Goal: Task Accomplishment & Management: Complete application form

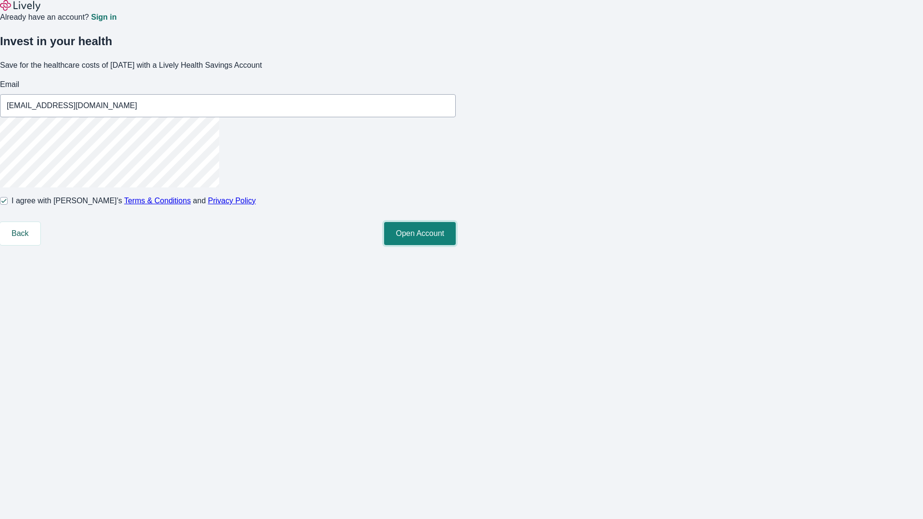
click at [456, 245] on button "Open Account" at bounding box center [420, 233] width 72 height 23
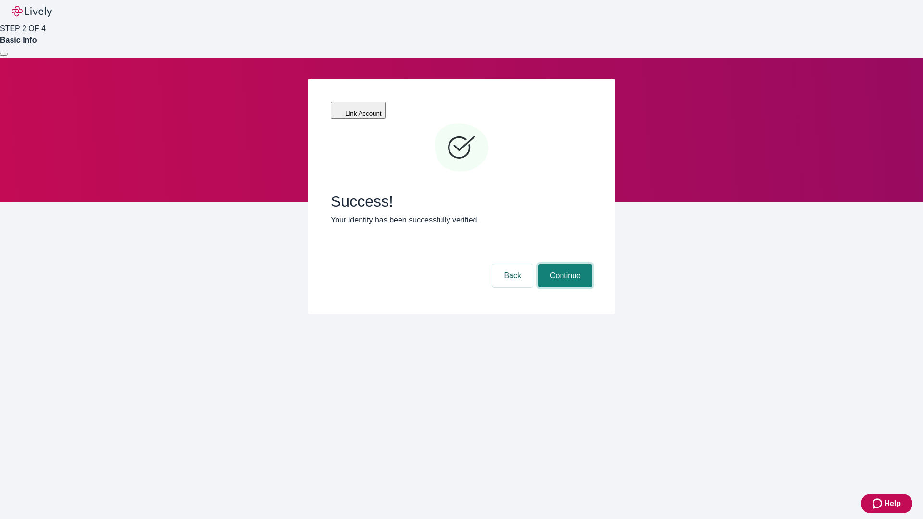
click at [564, 264] on button "Continue" at bounding box center [565, 275] width 54 height 23
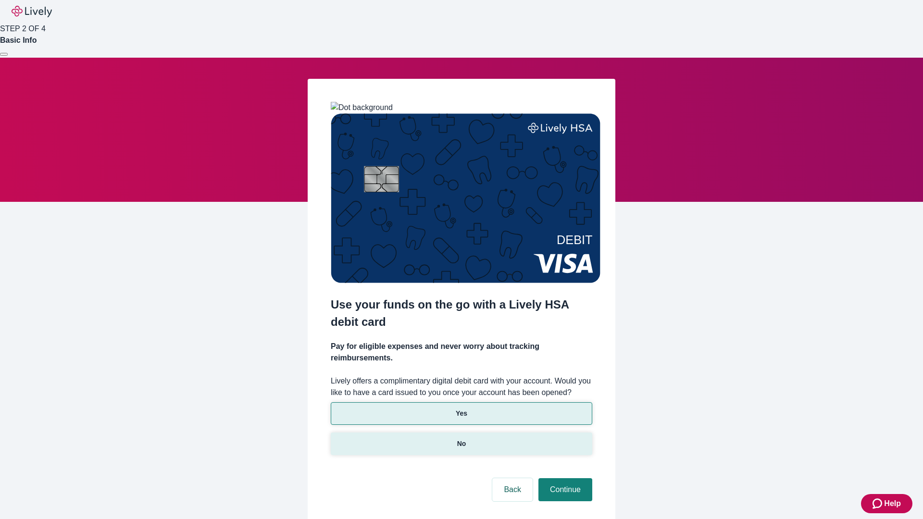
click at [461, 439] on p "No" at bounding box center [461, 444] width 9 height 10
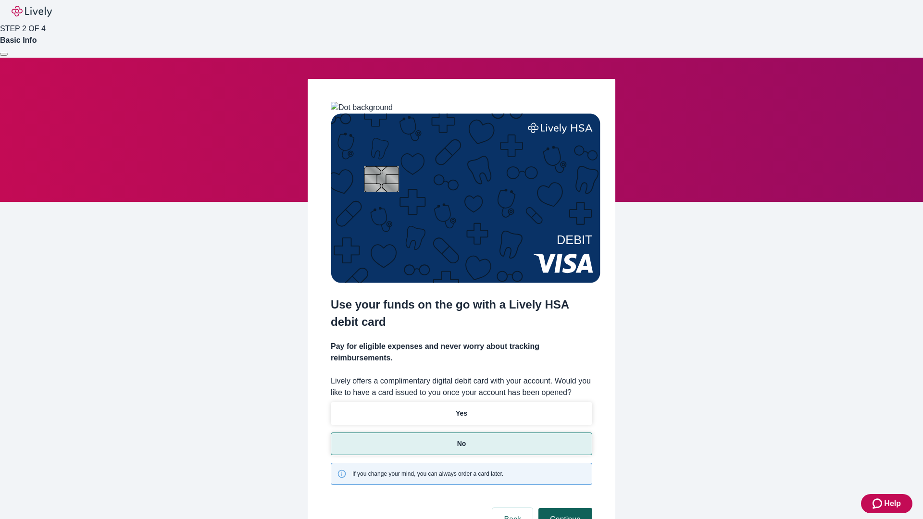
click at [564, 508] on button "Continue" at bounding box center [565, 519] width 54 height 23
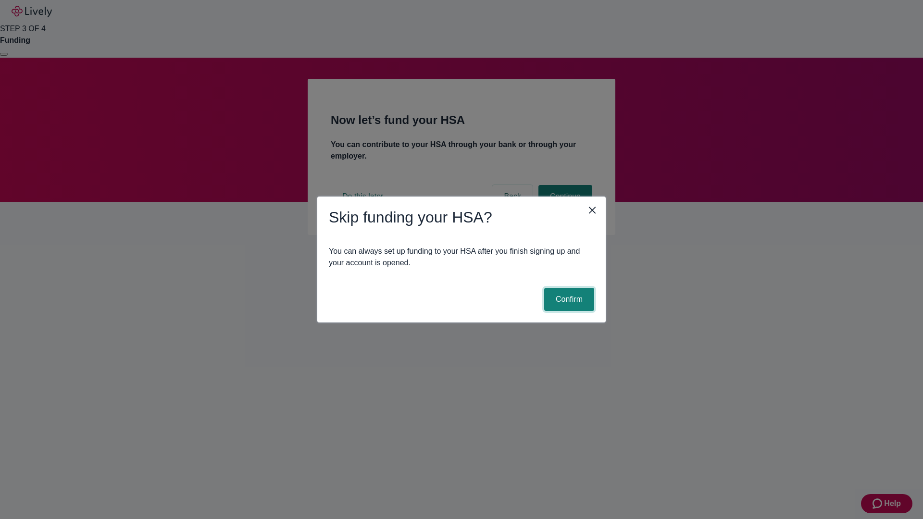
click at [568, 300] on button "Confirm" at bounding box center [569, 299] width 50 height 23
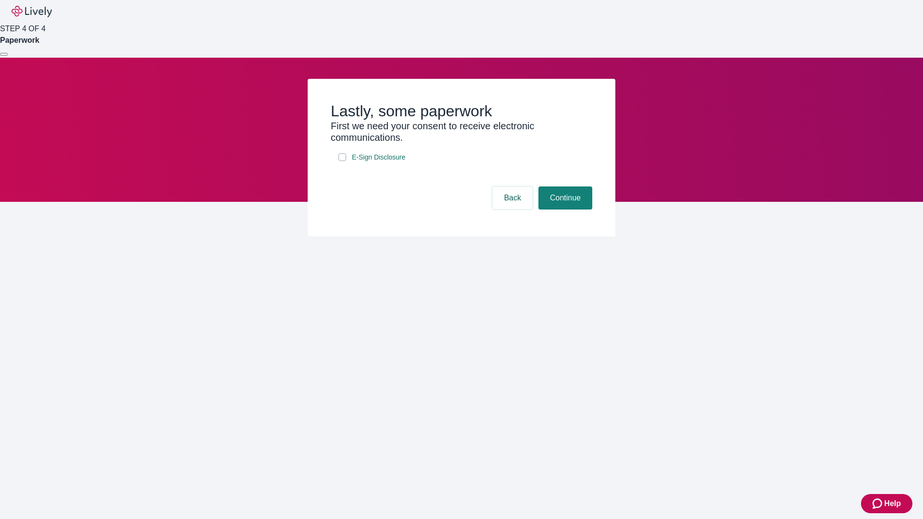
click at [342, 161] on input "E-Sign Disclosure" at bounding box center [342, 157] width 8 height 8
checkbox input "true"
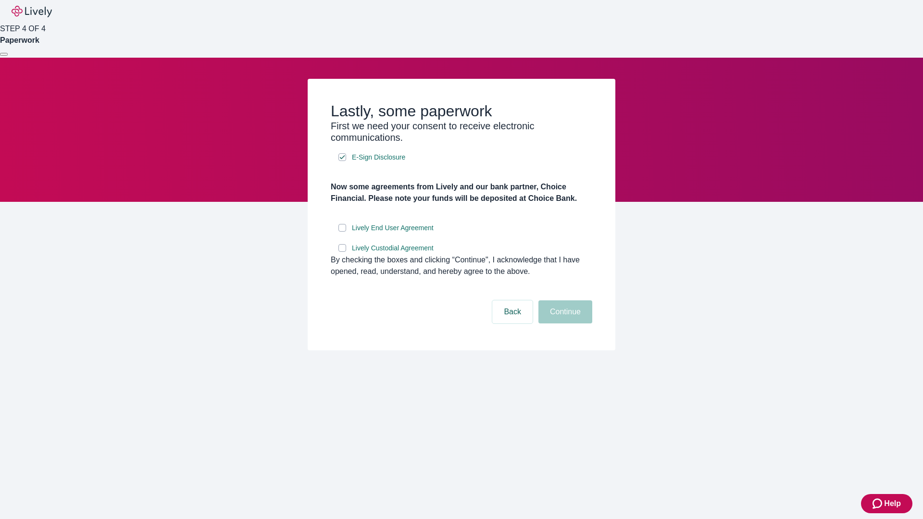
click at [342, 232] on input "Lively End User Agreement" at bounding box center [342, 228] width 8 height 8
checkbox input "true"
click at [342, 252] on input "Lively Custodial Agreement" at bounding box center [342, 248] width 8 height 8
checkbox input "true"
click at [564, 324] on button "Continue" at bounding box center [565, 311] width 54 height 23
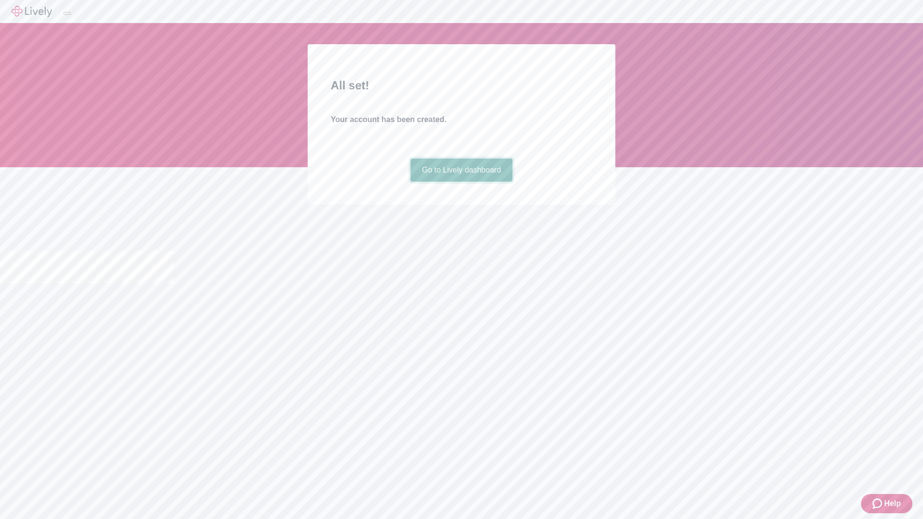
click at [461, 182] on link "Go to Lively dashboard" at bounding box center [462, 170] width 102 height 23
